Goal: Task Accomplishment & Management: Manage account settings

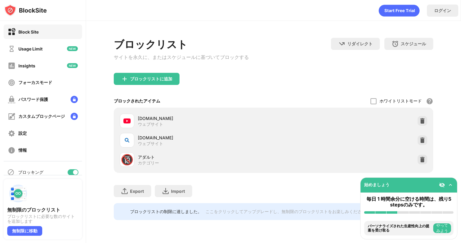
click at [419, 136] on div "bing.com ウェブサイト" at bounding box center [273, 139] width 312 height 19
click at [422, 139] on img at bounding box center [422, 140] width 6 height 6
